Goal: Task Accomplishment & Management: Manage account settings

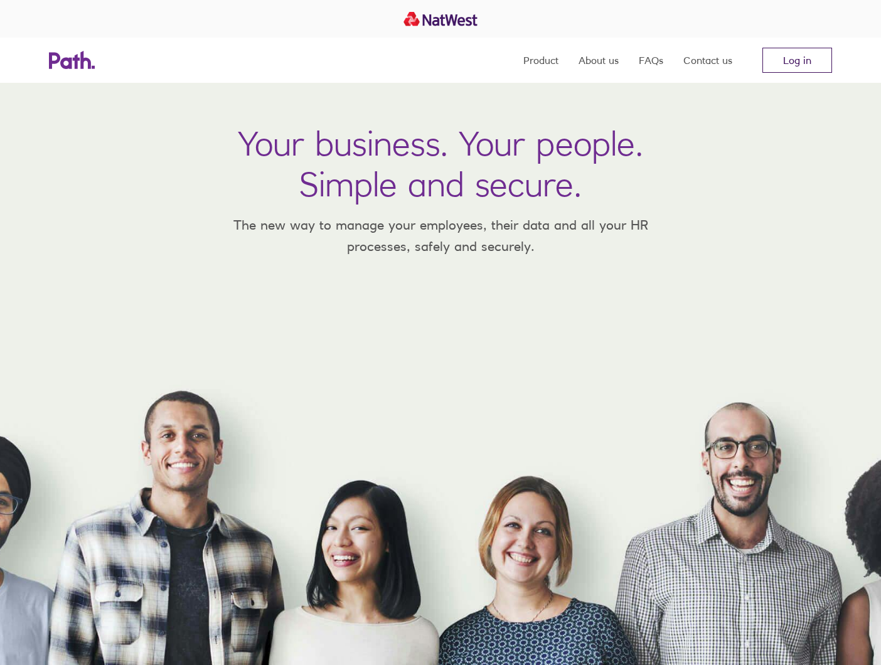
drag, startPoint x: 788, startPoint y: 46, endPoint x: 790, endPoint y: 55, distance: 9.1
click at [788, 46] on nav "Product About us FAQs Contact us Log in" at bounding box center [677, 60] width 309 height 45
click at [790, 60] on link "Log in" at bounding box center [798, 60] width 70 height 25
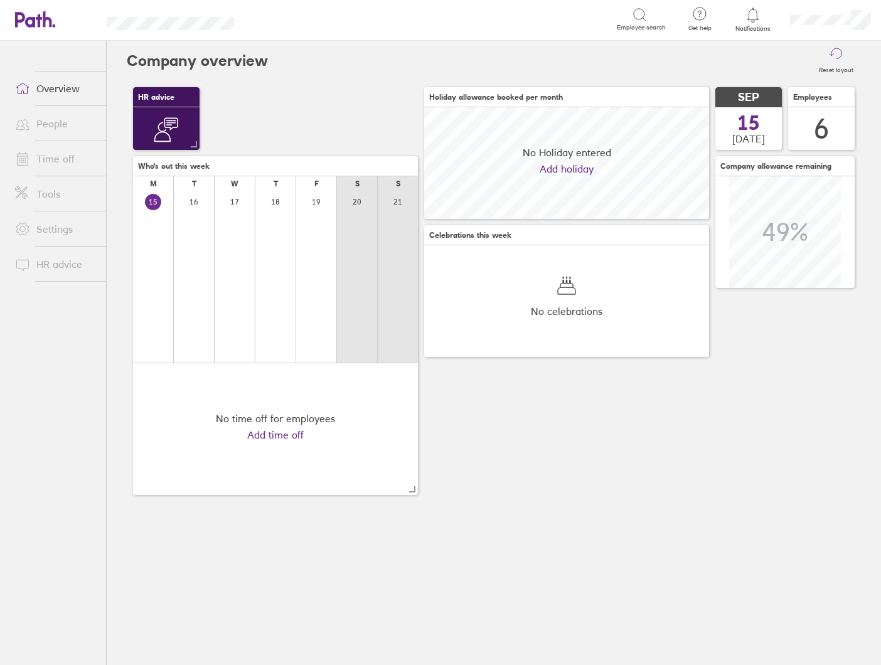
scroll to position [112, 285]
click at [743, 21] on div at bounding box center [753, 15] width 41 height 18
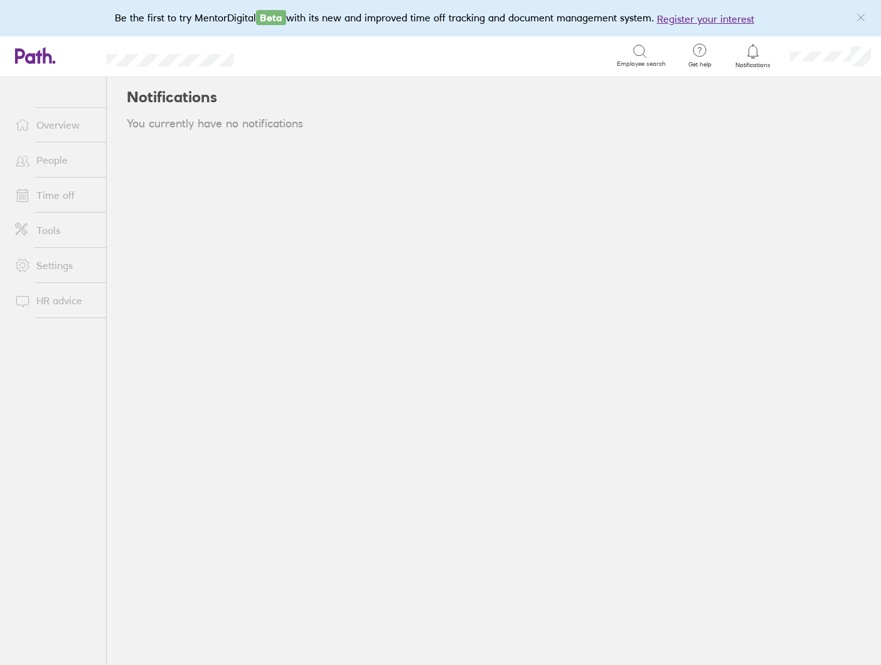
click at [756, 62] on span "Notifications" at bounding box center [753, 66] width 41 height 8
click at [53, 190] on link "Time off" at bounding box center [55, 195] width 101 height 25
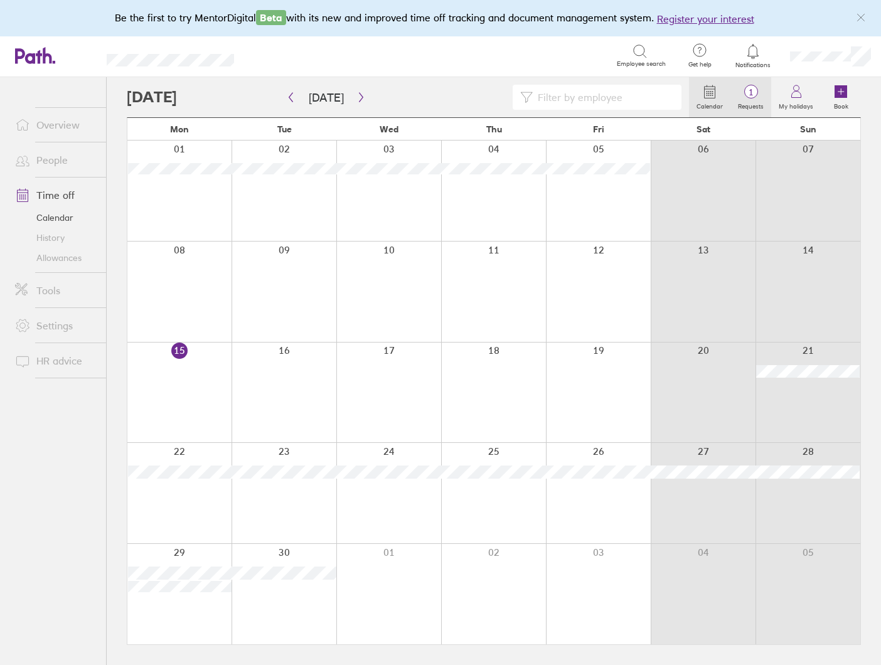
click at [755, 94] on span "1" at bounding box center [751, 92] width 41 height 10
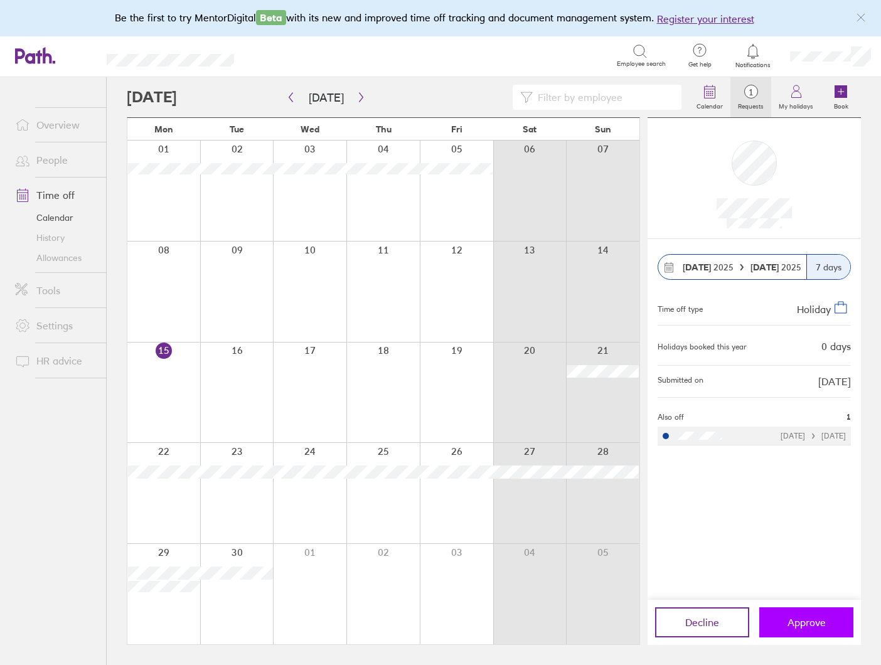
click at [810, 620] on span "Approve" at bounding box center [807, 622] width 38 height 11
click at [797, 625] on span "Approve" at bounding box center [807, 622] width 38 height 11
click at [820, 623] on span "Approve" at bounding box center [807, 622] width 38 height 11
click at [824, 624] on span "Approve" at bounding box center [807, 622] width 38 height 11
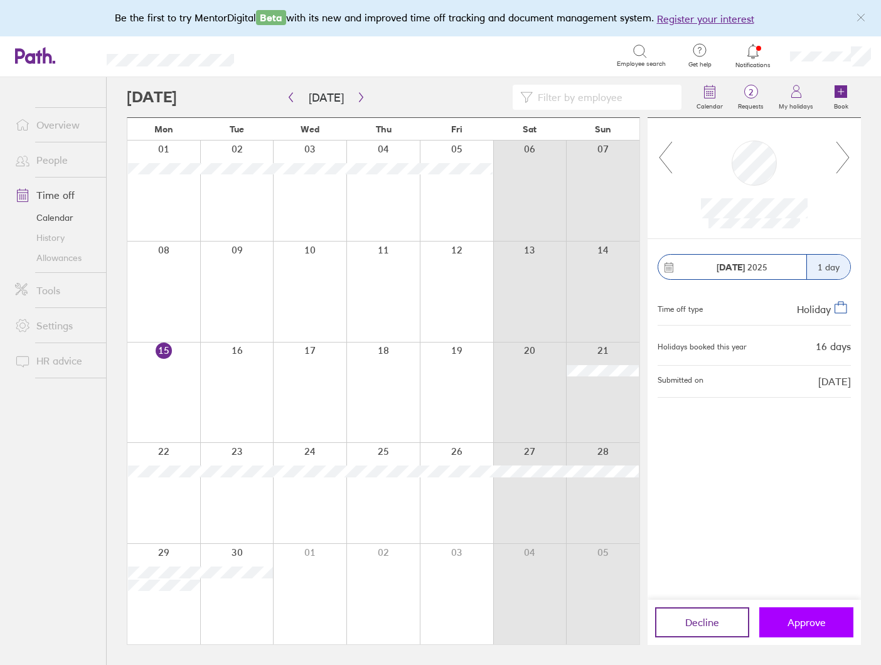
click at [822, 622] on span "Approve" at bounding box center [807, 622] width 38 height 11
click at [822, 621] on span "Approve" at bounding box center [807, 622] width 38 height 11
